Goal: Task Accomplishment & Management: Manage account settings

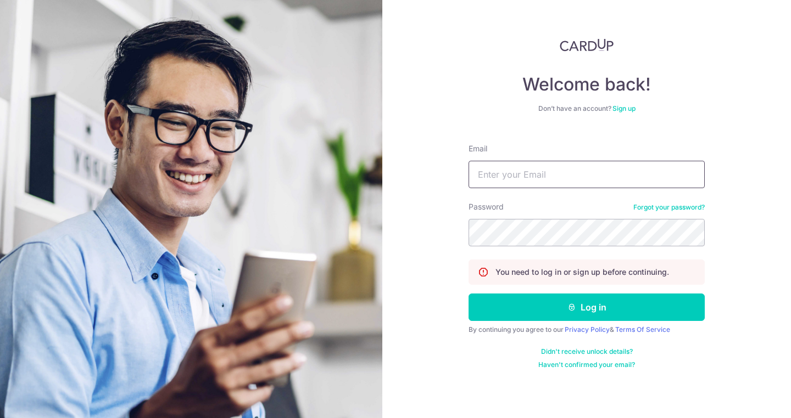
click at [538, 183] on input "Email" at bounding box center [586, 174] width 236 height 27
type input "[EMAIL_ADDRESS][DOMAIN_NAME]"
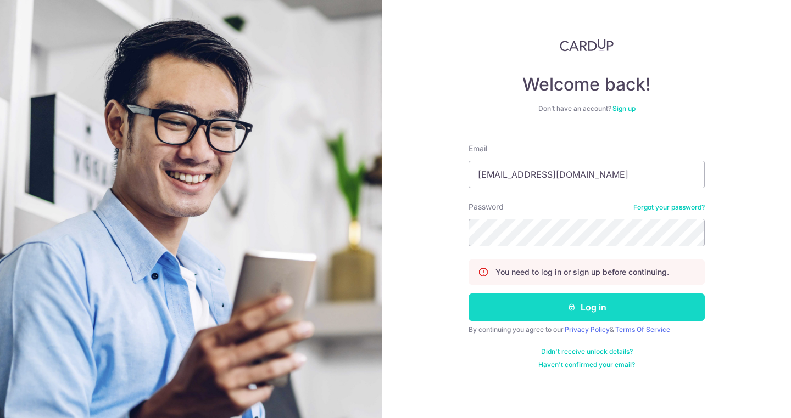
click at [588, 309] on button "Log in" at bounding box center [586, 307] width 236 height 27
